Goal: Information Seeking & Learning: Find specific fact

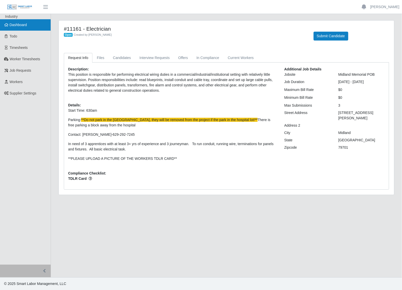
click at [25, 27] on link "Dashboard" at bounding box center [25, 24] width 51 height 11
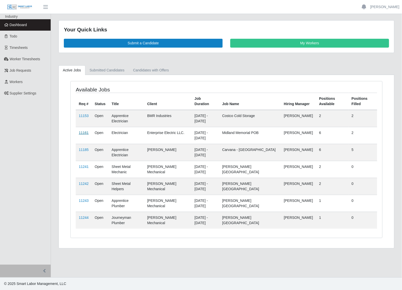
click at [84, 134] on link "11161" at bounding box center [84, 133] width 10 height 4
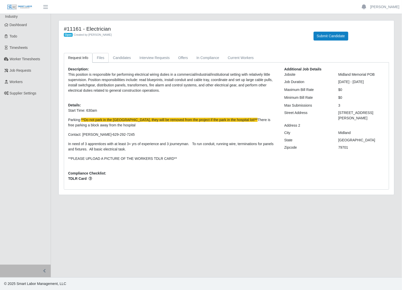
click at [103, 59] on link "Files" at bounding box center [100, 58] width 16 height 10
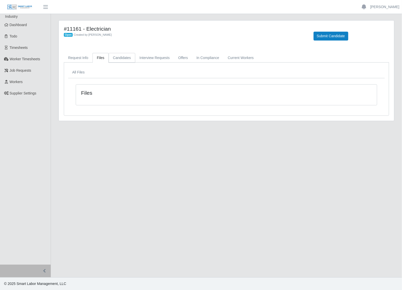
click at [125, 59] on link "Candidates" at bounding box center [122, 58] width 27 height 10
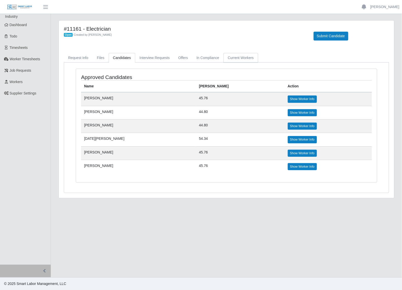
click at [239, 59] on link "Current Workers" at bounding box center [240, 58] width 34 height 10
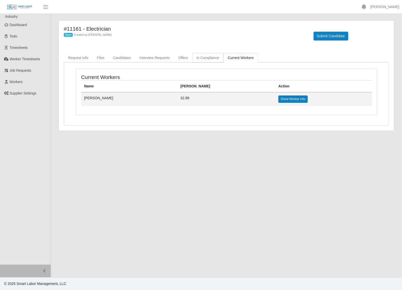
click at [212, 60] on link "In Compliance" at bounding box center [207, 58] width 31 height 10
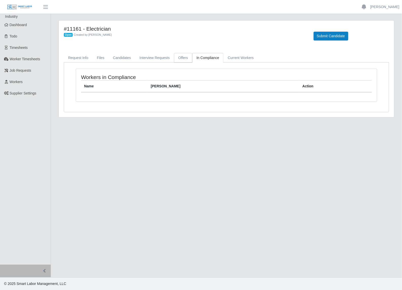
click at [179, 59] on link "Offers" at bounding box center [183, 58] width 18 height 10
click at [155, 59] on link "Interview Requests" at bounding box center [154, 58] width 39 height 10
click at [122, 58] on link "Candidates" at bounding box center [122, 58] width 27 height 10
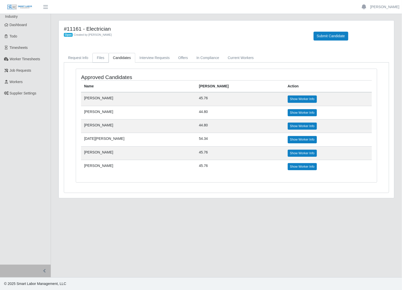
click at [99, 59] on link "Files" at bounding box center [100, 58] width 16 height 10
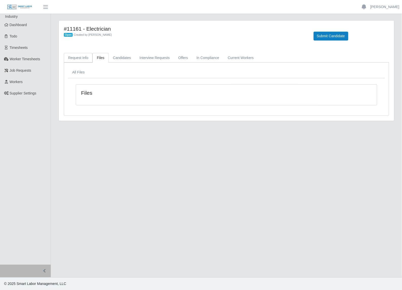
click at [80, 59] on link "Request Info" at bounding box center [78, 58] width 29 height 10
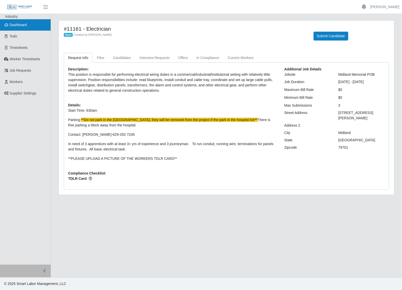
click at [23, 25] on span "Dashboard" at bounding box center [18, 25] width 17 height 4
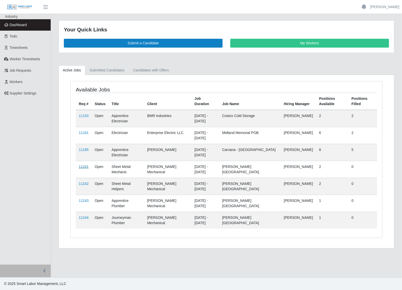
click at [82, 167] on link "11241" at bounding box center [84, 167] width 10 height 4
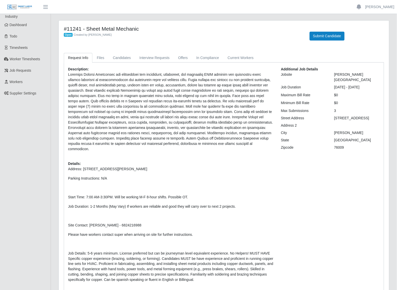
drag, startPoint x: 363, startPoint y: 113, endPoint x: 335, endPoint y: 113, distance: 28.1
click at [335, 116] on div "[STREET_ADDRESS]" at bounding box center [357, 118] width 53 height 5
drag, startPoint x: 335, startPoint y: 113, endPoint x: 338, endPoint y: 113, distance: 3.5
copy div "[STREET_ADDRESS]"
drag, startPoint x: 369, startPoint y: 75, endPoint x: 335, endPoint y: 75, distance: 33.9
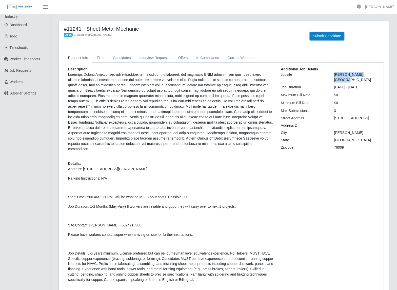
click at [335, 75] on div "[PERSON_NAME][GEOGRAPHIC_DATA]" at bounding box center [357, 77] width 53 height 11
copy div "[PERSON_NAME][GEOGRAPHIC_DATA]"
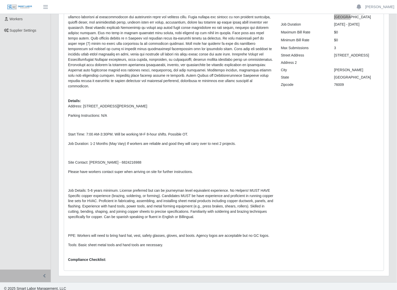
scroll to position [31, 0]
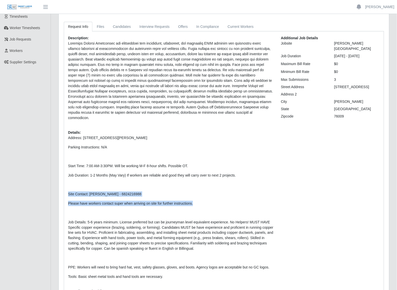
drag, startPoint x: 185, startPoint y: 198, endPoint x: 68, endPoint y: 189, distance: 117.4
click at [68, 189] on p "Address: 1301 S Parkway Dr, Alvarado, TX 76009 Parking Instructions: N/A Start …" at bounding box center [170, 207] width 205 height 144
drag, startPoint x: 68, startPoint y: 189, endPoint x: 93, endPoint y: 189, distance: 24.8
copy p "Site Contact: Adam Sanchez - 6824216988 Please have workers contact super when …"
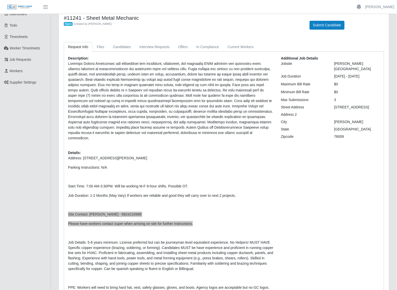
scroll to position [0, 0]
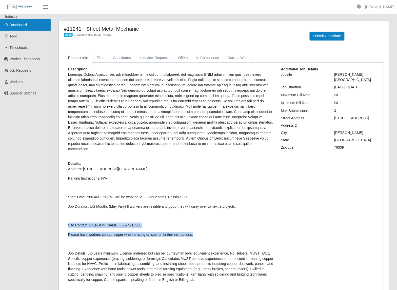
click at [19, 26] on span "Dashboard" at bounding box center [18, 25] width 17 height 4
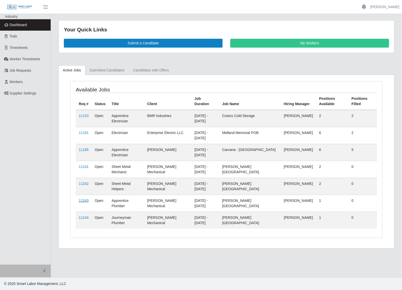
click at [84, 201] on link "11243" at bounding box center [84, 201] width 10 height 4
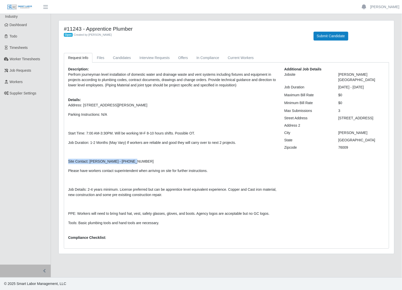
drag, startPoint x: 130, startPoint y: 162, endPoint x: 68, endPoint y: 161, distance: 62.1
click at [68, 161] on p "Site Contact: [PERSON_NAME] - [PHONE_NUMBER]" at bounding box center [172, 161] width 208 height 5
drag, startPoint x: 68, startPoint y: 161, endPoint x: 80, endPoint y: 161, distance: 12.2
copy p "Site Contact: [PERSON_NAME] - [PHONE_NUMBER]"
click at [152, 145] on p "Job Duration: 1-2 Months (May Vary) If workers are reliable and good they will …" at bounding box center [172, 142] width 208 height 5
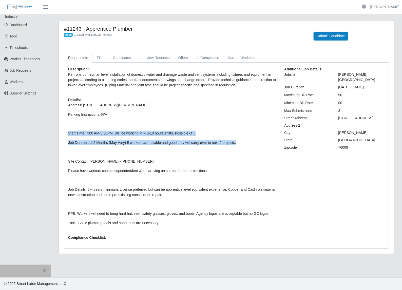
drag, startPoint x: 236, startPoint y: 142, endPoint x: 69, endPoint y: 134, distance: 167.7
click at [69, 134] on p "Address: [STREET_ADDRESS][PERSON_NAME] Parking Instructions: N/A Start Time: 7:…" at bounding box center [172, 164] width 208 height 123
drag, startPoint x: 69, startPoint y: 134, endPoint x: 83, endPoint y: 134, distance: 14.2
copy p "Start Time: 7:00 AM-3:30PM. Will be working M-F 8-10 hours shifts. Possible OT.…"
